Goal: Task Accomplishment & Management: Manage account settings

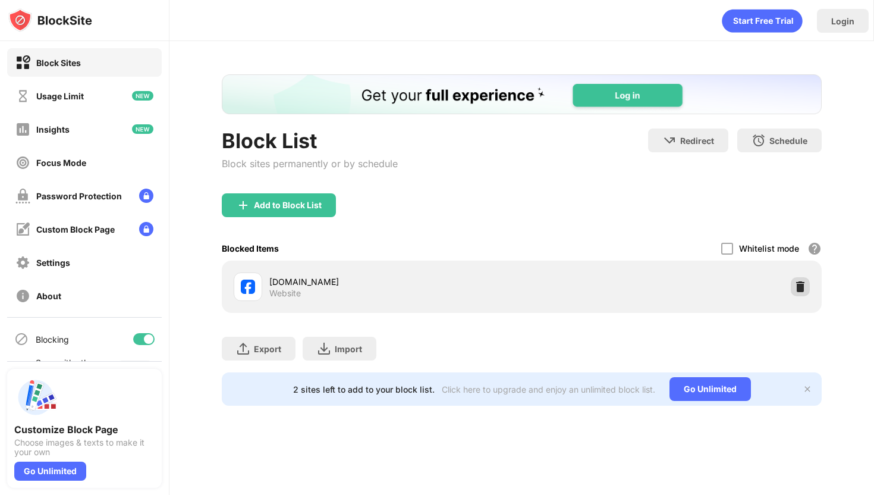
click at [800, 282] on img at bounding box center [800, 287] width 12 height 12
